Goal: Task Accomplishment & Management: Complete application form

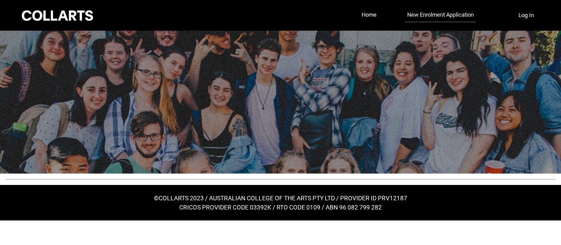
click at [440, 19] on link "New Enrolment Application" at bounding box center [440, 15] width 71 height 14
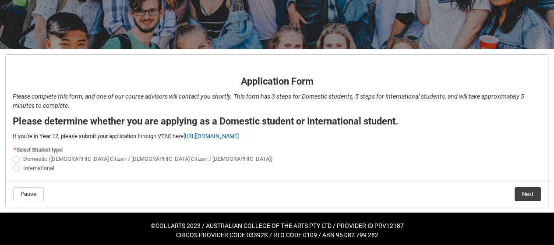
scroll to position [126, 0]
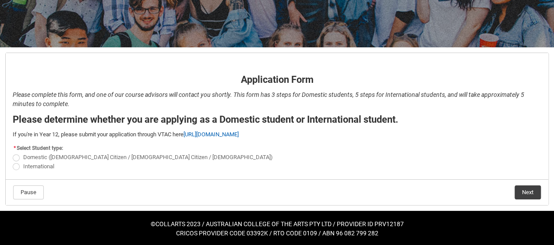
click at [14, 167] on span "REDU_Application_Form_for_Applicant flow" at bounding box center [16, 166] width 7 height 7
click at [13, 162] on input "International" at bounding box center [12, 161] width 0 height 0
radio input "true"
click at [538, 192] on button "Next" at bounding box center [528, 192] width 26 height 14
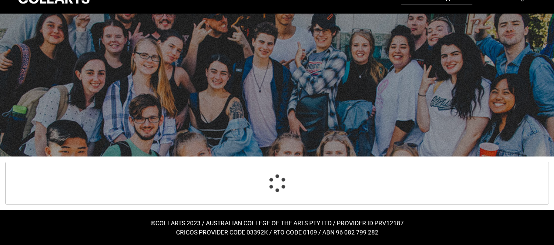
select select "choice_No"
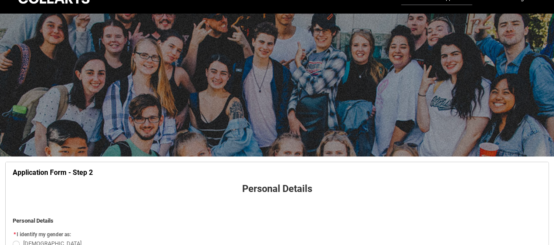
scroll to position [91, 0]
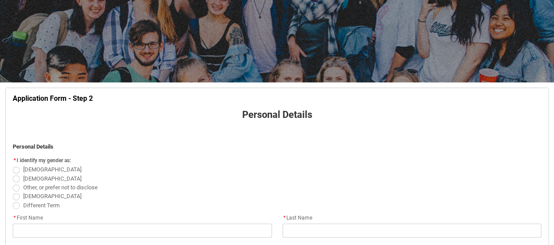
click at [14, 169] on span "REDU_Application_Form_for_Applicant flow" at bounding box center [16, 170] width 7 height 7
click at [13, 165] on input "[DEMOGRAPHIC_DATA]" at bounding box center [12, 165] width 0 height 0
radio input "true"
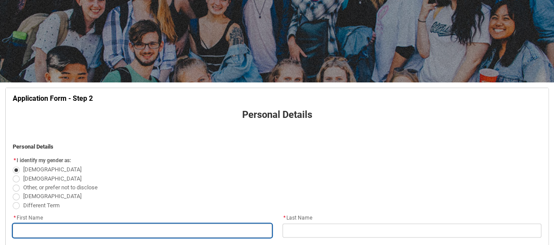
click at [147, 237] on input "REDU_Application_Form_for_Applicant flow" at bounding box center [142, 230] width 259 height 14
type lightning-primitive-input-simple "A"
type input "A"
type lightning-primitive-input-simple "Ai"
type input "Ai"
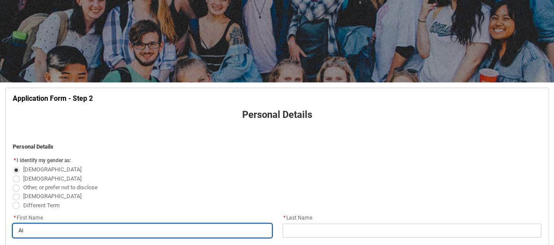
type lightning-primitive-input-simple "Aim"
type input "Aim"
type lightning-primitive-input-simple "Aime"
type input "Aime"
type lightning-primitive-input-simple "[PERSON_NAME]"
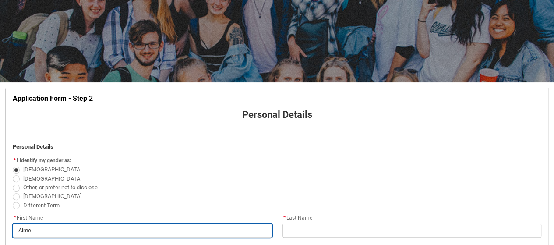
type input "[PERSON_NAME]"
type lightning-primitive-input-simple "[PERSON_NAME]"
type input "[PERSON_NAME]"
type lightning-primitive-input-simple "[PERSON_NAME]"
type input "[PERSON_NAME]"
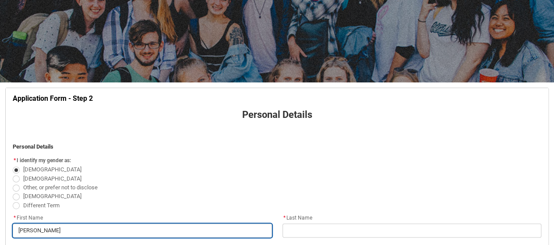
type lightning-primitive-input-simple "[PERSON_NAME]"
type input "[PERSON_NAME]"
type lightning-primitive-input-simple "[PERSON_NAME]"
type input "[PERSON_NAME]"
type lightning-primitive-input-simple "[PERSON_NAME]"
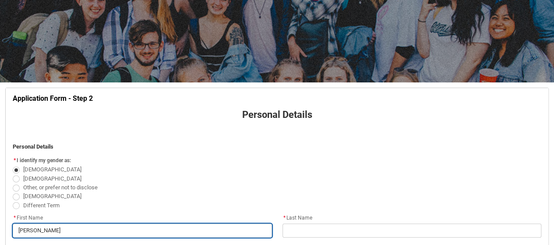
type input "[PERSON_NAME]"
type lightning-primitive-input-simple "[PERSON_NAME]"
type input "[PERSON_NAME]"
type lightning-primitive-input-simple "[PERSON_NAME]"
type input "[PERSON_NAME]"
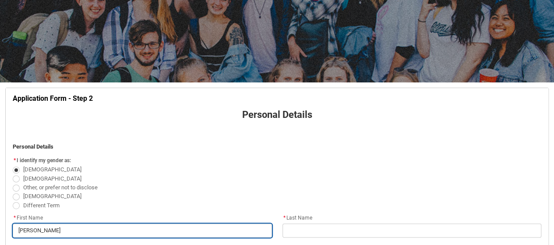
type lightning-primitive-input-simple "[PERSON_NAME]"
type input "[PERSON_NAME]"
type lightning-primitive-input-simple "[PERSON_NAME]"
type input "[PERSON_NAME]"
type lightning-primitive-input-simple "[PERSON_NAME]"
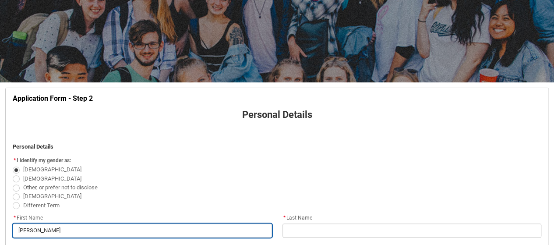
type input "[PERSON_NAME]"
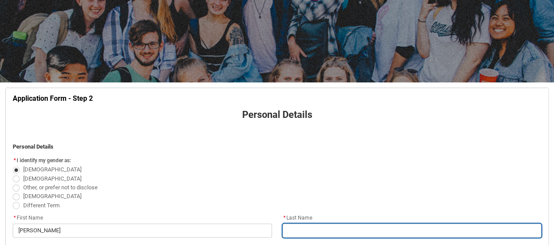
click at [308, 228] on input "REDU_Application_Form_for_Applicant flow" at bounding box center [412, 230] width 259 height 14
type lightning-primitive-input-simple "M"
type input "M"
type lightning-primitive-input-simple "MU"
type input "MU"
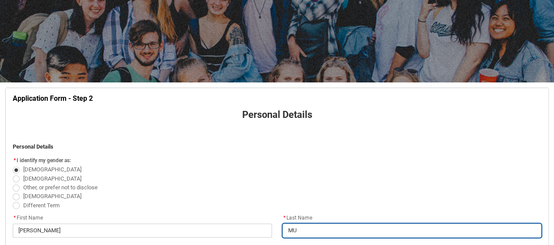
type lightning-primitive-input-simple "MUG"
type input "MUG"
type lightning-primitive-input-simple "MUGI"
type input "MUGI"
type lightning-primitive-input-simple "MUGIS"
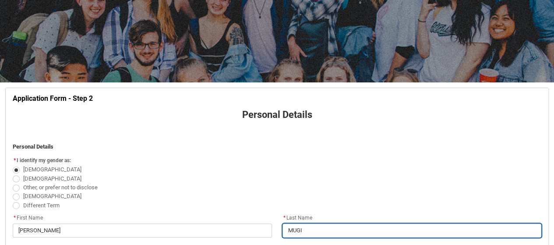
type input "MUGIS"
type lightning-primitive-input-simple "MUGISH"
type input "MUGISH"
type lightning-primitive-input-simple "MUGISHA"
type input "MUGISHA"
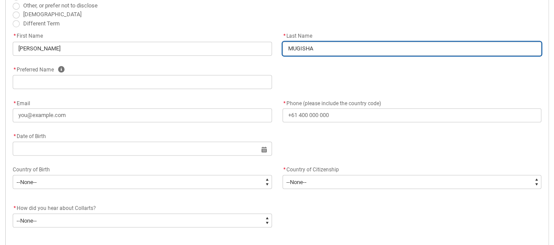
scroll to position [276, 0]
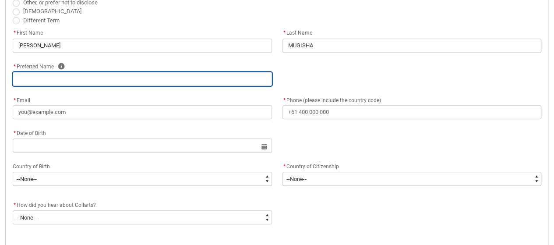
click at [94, 84] on input "REDU_Application_Form_for_Applicant flow" at bounding box center [142, 79] width 259 height 14
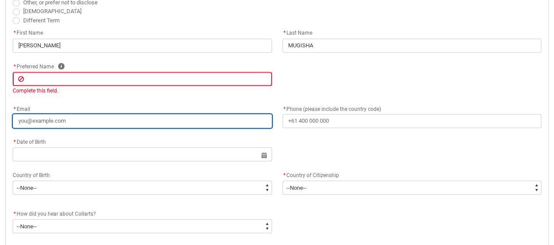
click at [62, 113] on div "* Email" at bounding box center [142, 115] width 259 height 25
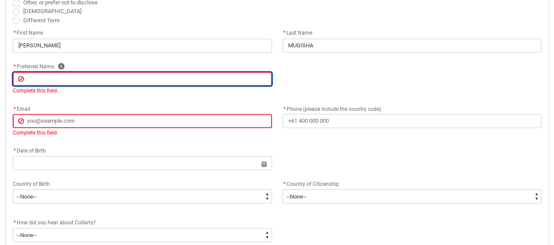
click at [62, 76] on input "REDU_Application_Form_for_Applicant flow" at bounding box center [142, 79] width 259 height 14
type lightning-primitive-input-simple "p"
type input "p"
type lightning-primitive-input-simple "pa"
type input "pa"
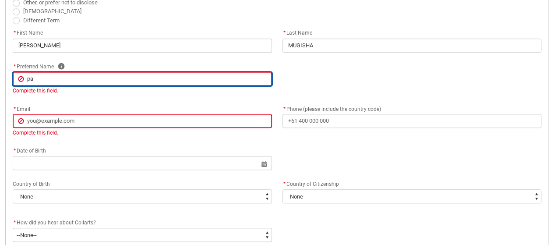
type lightning-primitive-input-simple "pas"
type input "pas"
type lightning-primitive-input-simple "pasa"
type input "pasa"
type lightning-primitive-input-simple "pas"
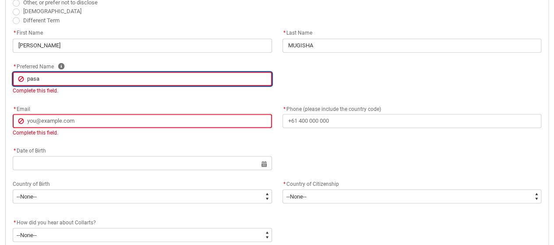
type input "pas"
type lightning-primitive-input-simple "pasc"
type input "pasc"
type lightning-primitive-input-simple "pasca"
type input "pasca"
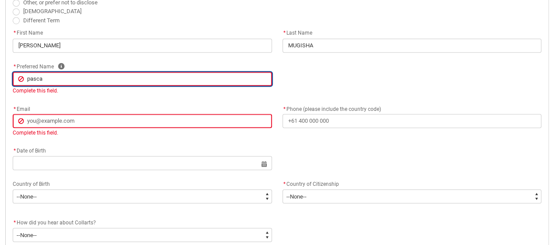
type lightning-primitive-input-simple "pascal"
type input "pascal"
type lightning-primitive-input-simple "pascali"
type input "pascali"
type lightning-primitive-input-simple "pascalin"
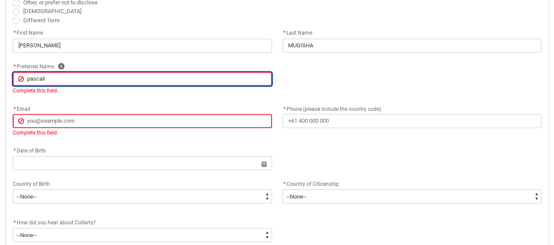
type input "pascalin"
type lightning-primitive-input-simple "pascaline"
type input "pascaline"
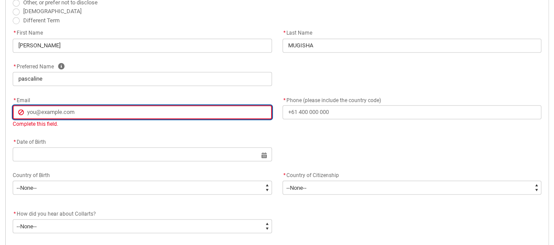
click at [80, 126] on lightning-primitive-input-simple "* Email Email Complete this field." at bounding box center [142, 111] width 259 height 33
type lightning-primitive-input-simple "a"
type input "a"
type lightning-primitive-input-simple "ai"
type input "ai"
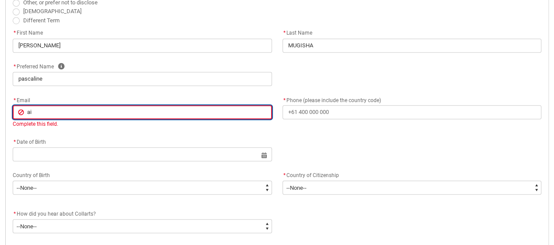
type lightning-primitive-input-simple "aim"
type input "aim"
type lightning-primitive-input-simple "aime"
type input "aime"
type lightning-primitive-input-simple "[PERSON_NAME]"
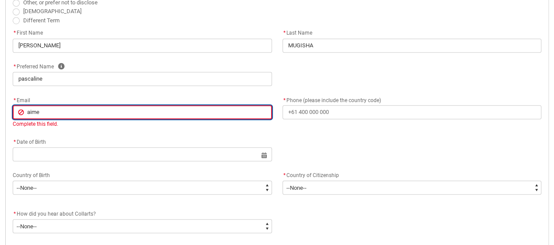
type input "[PERSON_NAME]"
type lightning-primitive-input-simple "aimeep"
type input "aimeep"
type lightning-primitive-input-simple "aimeepa"
type input "aimeepa"
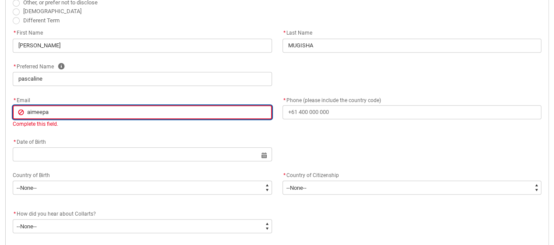
type lightning-primitive-input-simple "aimeepas"
type input "aimeepas"
type lightning-primitive-input-simple "aimeepasc"
type input "aimeepasc"
type lightning-primitive-input-simple "aimeepasca"
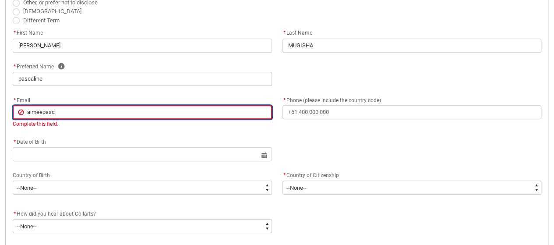
type input "aimeepasca"
type lightning-primitive-input-simple "aimeepascal"
type input "aimeepascal"
type lightning-primitive-input-simple "aimeepascali"
type input "aimeepascali"
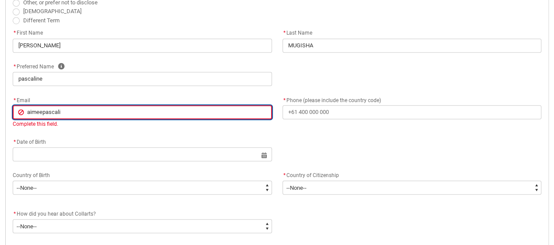
type lightning-primitive-input-simple "aimeepascalin"
type input "aimeepascalin"
type lightning-primitive-input-simple "aimeepascaline"
type input "aimeepascaline"
type lightning-primitive-input-simple "aimeepascalinem"
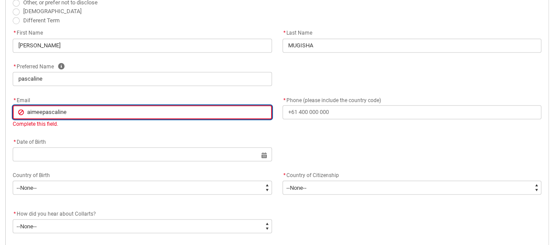
type input "aimeepascalinem"
type lightning-primitive-input-simple "aimeepascalinem@"
type input "aimeepascalinem@"
type lightning-primitive-input-simple "aimeepascalinem@g"
type input "aimeepascalinem@g"
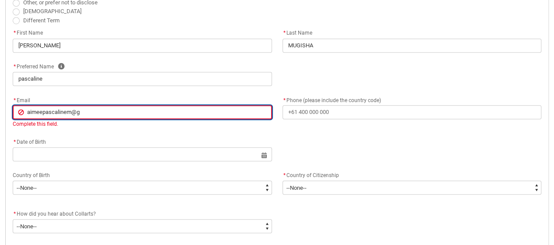
type lightning-primitive-input-simple "aimeepascalinem@gm"
type input "aimeepascalinem@gm"
type lightning-primitive-input-simple "aimeepascalinem@gma"
type input "aimeepascalinem@gma"
type lightning-primitive-input-simple "aimeepascalinem@gmai"
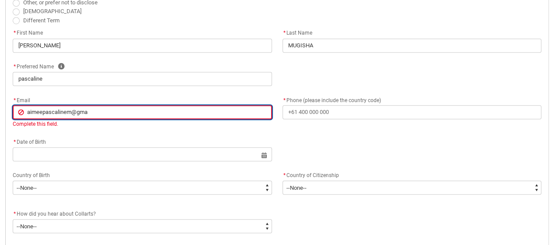
type input "aimeepascalinem@gmai"
type lightning-primitive-input-simple "[EMAIL_ADDRESS]"
type input "[EMAIL_ADDRESS]"
type lightning-primitive-input-simple "[EMAIL_ADDRESS]."
type input "[EMAIL_ADDRESS]."
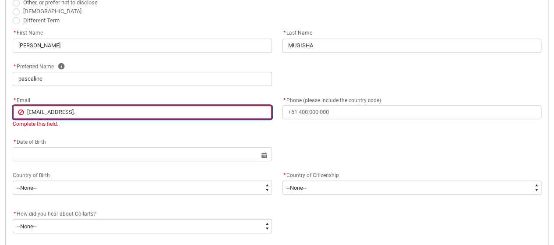
type lightning-primitive-input-simple "aimeepascalinem@gmail.c"
type input "aimeepascalinem@gmail.c"
type lightning-primitive-input-simple "[EMAIL_ADDRESS][DOMAIN_NAME]"
type input "[EMAIL_ADDRESS][DOMAIN_NAME]"
type lightning-primitive-input-simple "[EMAIL_ADDRESS][DOMAIN_NAME]"
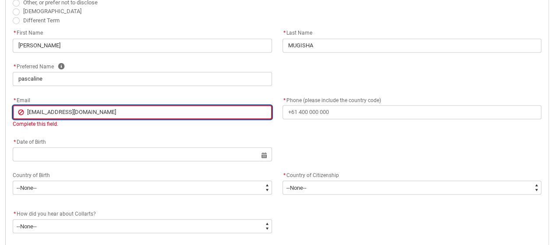
type input "[EMAIL_ADDRESS][DOMAIN_NAME]"
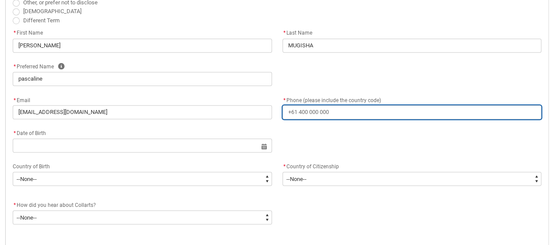
click at [333, 113] on input "* Phone (please include the country code)" at bounding box center [412, 112] width 259 height 14
type lightning-primitive-input-simple "="
type input "="
type lightning-primitive-input-simple "="
type input "="
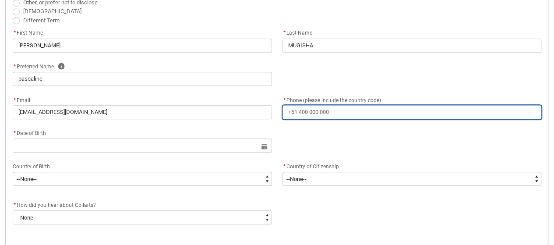
type lightning-primitive-input-simple "+"
type input "+"
type lightning-primitive-input-simple "+2"
type input "+2"
type lightning-primitive-input-simple "+25"
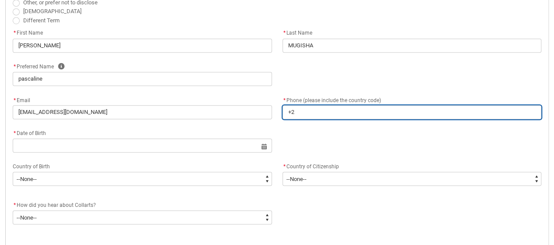
type input "+25"
type lightning-primitive-input-simple "+250"
type input "+250"
type lightning-primitive-input-simple "+2507"
type input "+2507"
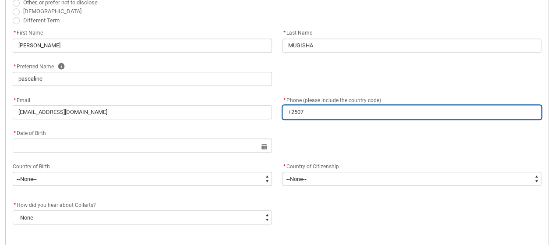
type lightning-primitive-input-simple "+25079"
type input "+25079"
type lightning-primitive-input-simple "+250796"
type input "+250796"
type lightning-primitive-input-simple "+2507969"
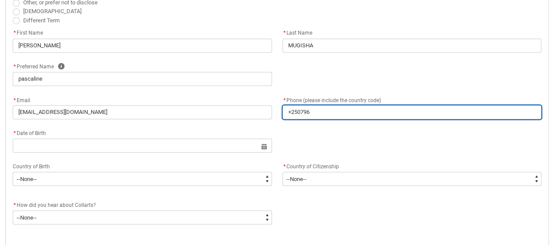
type input "+2507969"
type lightning-primitive-input-simple "+25079697"
type input "+25079697"
type lightning-primitive-input-simple "[PHONE_NUMBER]"
type input "[PHONE_NUMBER]"
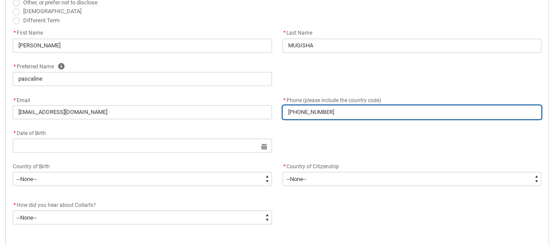
type lightning-primitive-input-simple "[PHONE_NUMBER]"
type input "[PHONE_NUMBER]"
type lightning-primitive-input-simple "[PHONE_NUMBER]"
type input "[PHONE_NUMBER]"
type lightning-primitive-input-simple "[PHONE_NUMBER]"
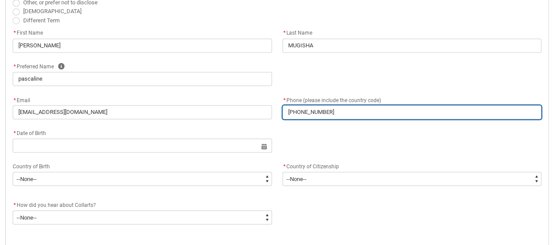
type input "[PHONE_NUMBER]"
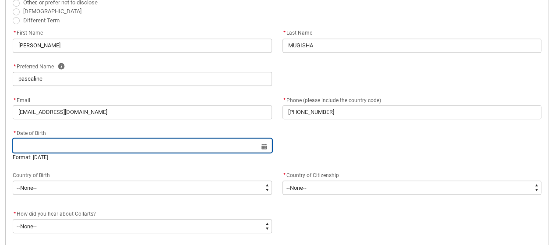
click at [124, 148] on input "REDU_Application_Form_for_Applicant flow" at bounding box center [142, 145] width 259 height 14
select select "2025"
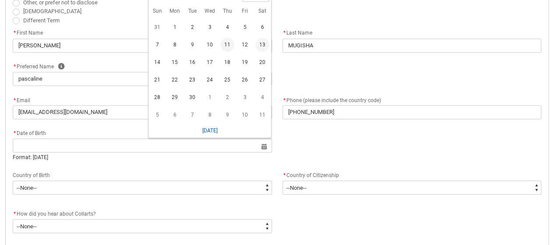
click at [261, 44] on span "13" at bounding box center [262, 45] width 14 height 14
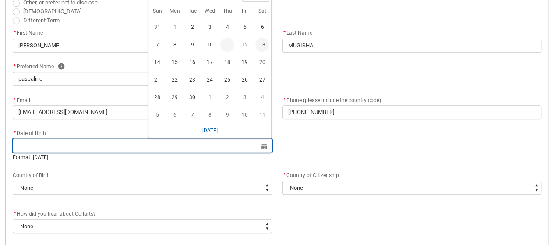
type lightning-datepicker "[DATE]"
type lightning-input "[DATE]"
type input "[DATE]"
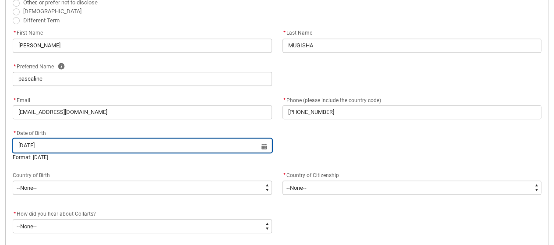
click at [264, 149] on input "[DATE]" at bounding box center [142, 145] width 259 height 14
select select "2025"
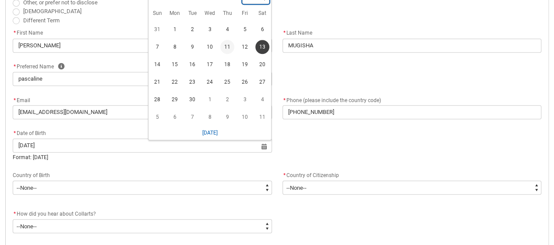
scroll to position [263, 0]
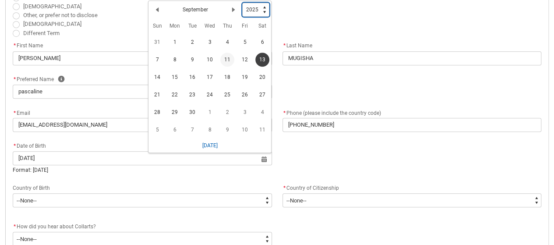
click at [259, 0] on div "Previous Month September Next Month Pick a Year [DATE] 1926 1927 1928 1929 1930…" at bounding box center [210, 76] width 124 height 152
type lightning-select "2007"
click at [242, 3] on select "1925 1926 1927 1928 1929 1930 1931 1932 1933 1934 1935 1936 1937 1938 1939 1940…" at bounding box center [255, 10] width 27 height 14
select select "2007"
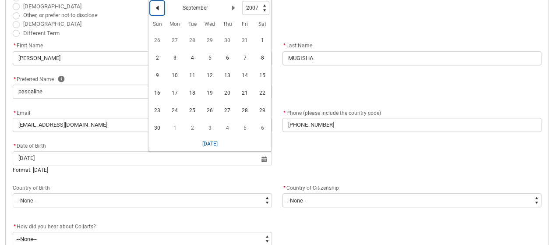
click at [158, 7] on lightning-primitive-icon "Date picker: September" at bounding box center [157, 8] width 6 height 6
click at [158, 7] on lightning-primitive-icon "Date picker: August" at bounding box center [157, 8] width 6 height 6
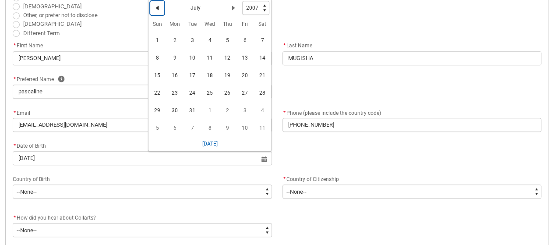
click at [158, 7] on lightning-primitive-icon "Date picker: July" at bounding box center [157, 8] width 6 height 6
click at [158, 7] on lightning-primitive-icon "Date picker: June" at bounding box center [157, 8] width 6 height 6
click at [158, 7] on lightning-primitive-icon "Date picker: May" at bounding box center [157, 8] width 6 height 6
click at [158, 7] on lightning-primitive-icon "Date picker: April" at bounding box center [157, 8] width 6 height 6
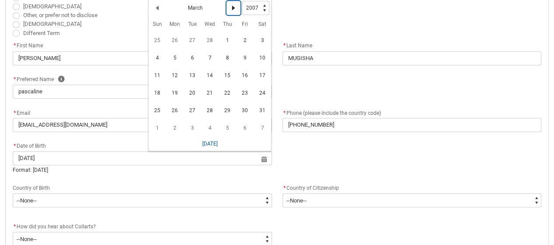
click at [233, 6] on lightning-primitive-icon "Date picker: March" at bounding box center [233, 8] width 6 height 6
click at [233, 6] on lightning-primitive-icon "Date picker: April" at bounding box center [233, 8] width 6 height 6
click at [212, 144] on button "[DATE]" at bounding box center [210, 144] width 16 height 14
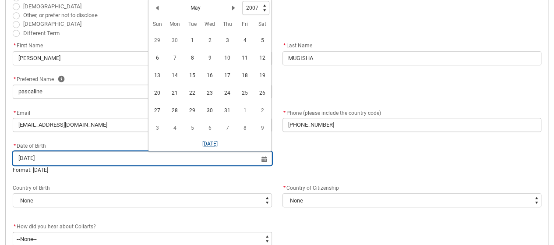
type lightning-datepicker "[DATE]"
type lightning-input "[DATE]"
type input "[DATE]"
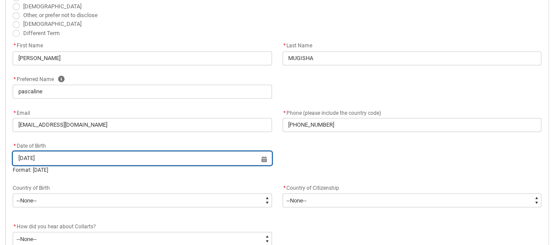
click at [264, 161] on input "[DATE]" at bounding box center [142, 158] width 259 height 14
select select "2025"
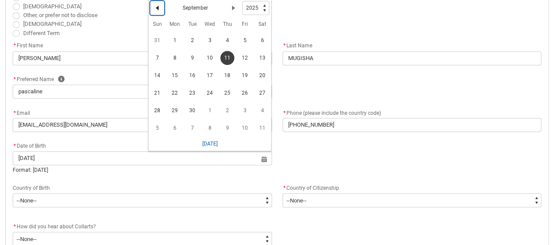
click at [154, 7] on lightning-primitive-icon "Date picker: September" at bounding box center [157, 8] width 6 height 6
click at [154, 7] on lightning-primitive-icon "Date picker: August" at bounding box center [157, 8] width 6 height 6
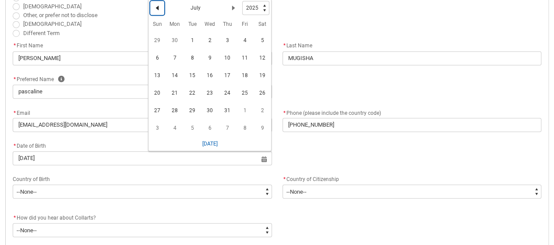
click at [154, 7] on lightning-primitive-icon "Date picker: July" at bounding box center [157, 8] width 6 height 6
click at [154, 7] on lightning-primitive-icon "Date picker: June" at bounding box center [157, 8] width 6 height 6
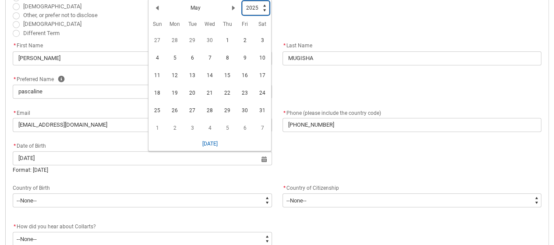
click at [256, 8] on select "1925 1926 1927 1928 1929 1930 1931 1932 1933 1934 1935 1936 1937 1938 1939 1940…" at bounding box center [255, 8] width 27 height 14
type lightning-select "2007"
click at [242, 1] on select "1925 1926 1927 1928 1929 1930 1931 1932 1933 1934 1935 1936 1937 1938 1939 1940…" at bounding box center [255, 8] width 27 height 14
select select "2007"
click at [155, 73] on span "13" at bounding box center [157, 75] width 14 height 14
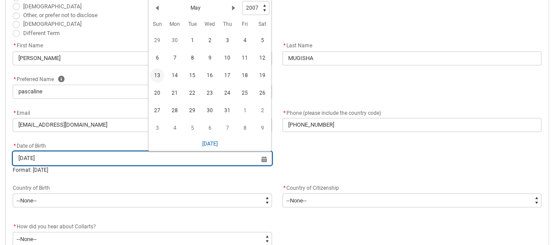
type lightning-datepicker "[DATE]"
type lightning-input "[DATE]"
type input "[DATE]"
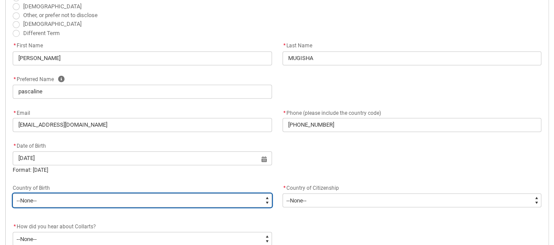
click at [267, 202] on select "--None-- [GEOGRAPHIC_DATA][PERSON_NAME] ([GEOGRAPHIC_DATA]) 7201 [GEOGRAPHIC_DA…" at bounding box center [142, 200] width 259 height 14
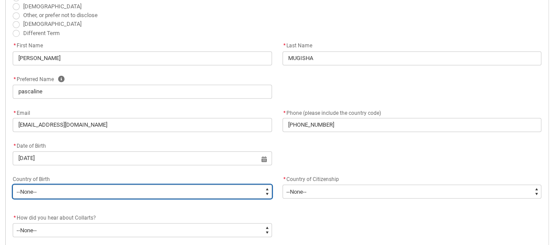
type lightning-select "Birth_Country.9221"
click at [13, 184] on select "--None-- [GEOGRAPHIC_DATA][PERSON_NAME] ([GEOGRAPHIC_DATA]) 7201 [GEOGRAPHIC_DA…" at bounding box center [142, 191] width 259 height 14
select select "Birth_Country.9221"
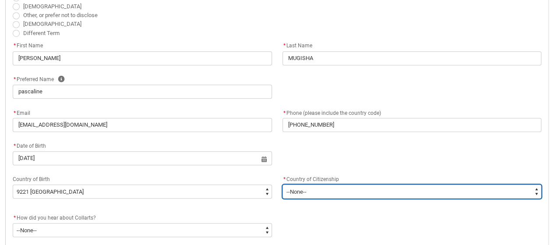
click at [331, 191] on select "--[GEOGRAPHIC_DATA]-- [GEOGRAPHIC_DATA] [GEOGRAPHIC_DATA] [GEOGRAPHIC_DATA] [GE…" at bounding box center [412, 191] width 259 height 14
type lightning-select "Citizenship_Country.[DEMOGRAPHIC_DATA]"
click at [283, 184] on select "--[GEOGRAPHIC_DATA]-- [GEOGRAPHIC_DATA] [GEOGRAPHIC_DATA] [GEOGRAPHIC_DATA] [GE…" at bounding box center [412, 191] width 259 height 14
select select "Citizenship_Country.[DEMOGRAPHIC_DATA]"
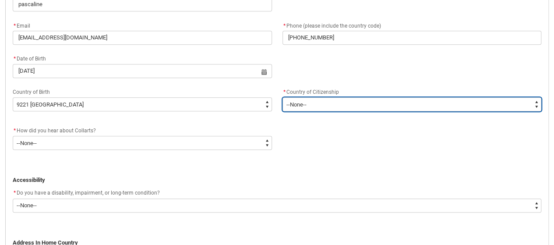
scroll to position [360, 0]
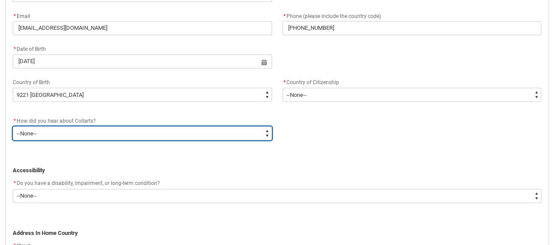
click at [162, 133] on select "--None-- Advertising - Facebook Advertising - Google Advertising - Instagram Ad…" at bounding box center [142, 133] width 259 height 14
type lightning-select "Heard_About_Collarts_Picklist.Socials (Facebook%2C Instagram%2C LinkedIn etc)"
click at [13, 126] on select "--None-- Advertising - Facebook Advertising - Google Advertising - Instagram Ad…" at bounding box center [142, 133] width 259 height 14
select select "Heard_About_Collarts_Picklist.Socials (Facebook%2C Instagram%2C LinkedIn etc)"
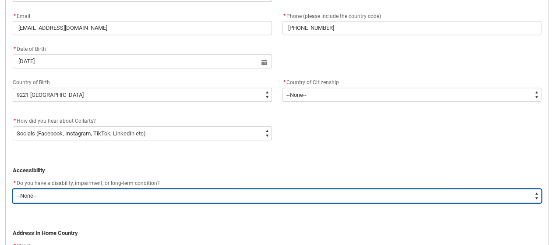
click at [152, 191] on select "--None-- Yes No" at bounding box center [277, 196] width 529 height 14
click at [13, 189] on select "--None-- Yes No" at bounding box center [277, 196] width 529 height 14
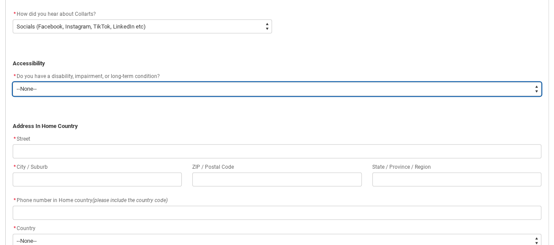
scroll to position [476, 0]
